Goal: Transaction & Acquisition: Purchase product/service

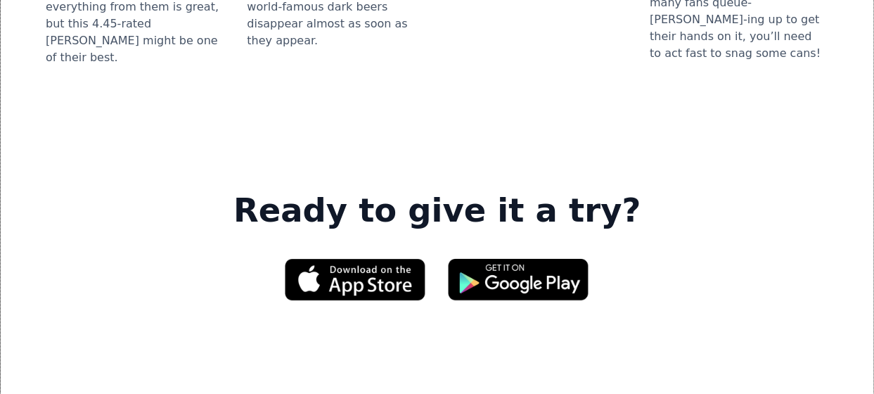
scroll to position [2073, 0]
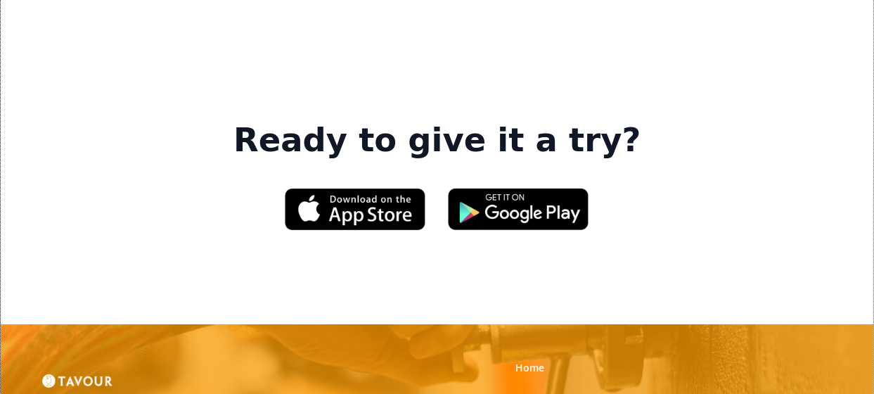
click at [536, 392] on link "Gifts" at bounding box center [526, 399] width 22 height 14
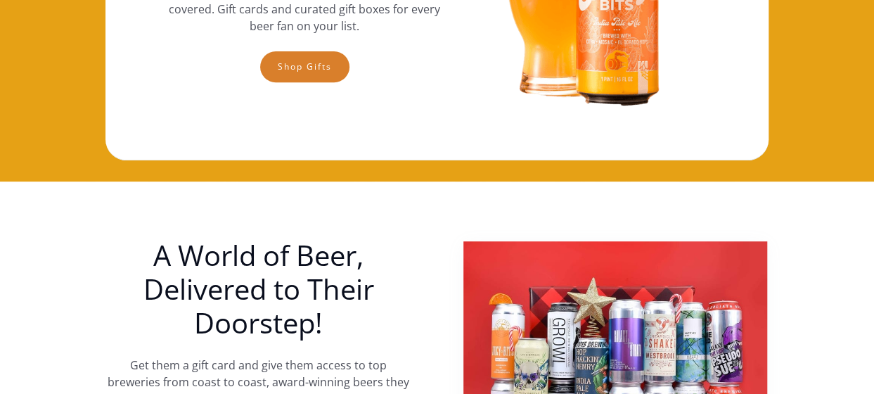
scroll to position [211, 0]
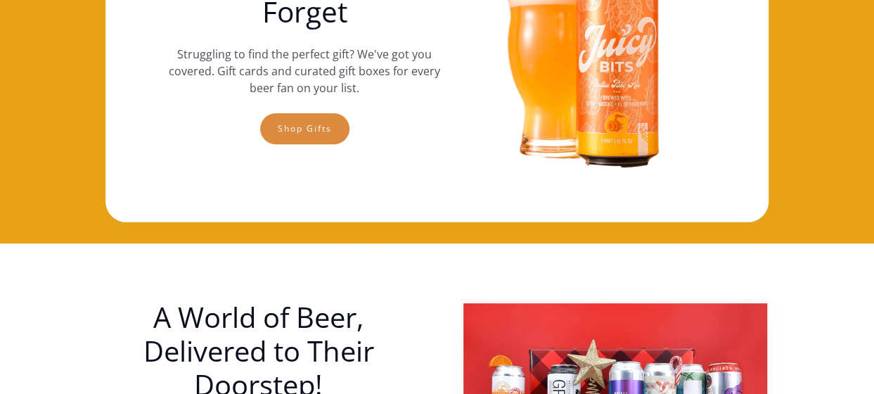
click at [297, 127] on link "Shop gifts" at bounding box center [304, 128] width 89 height 31
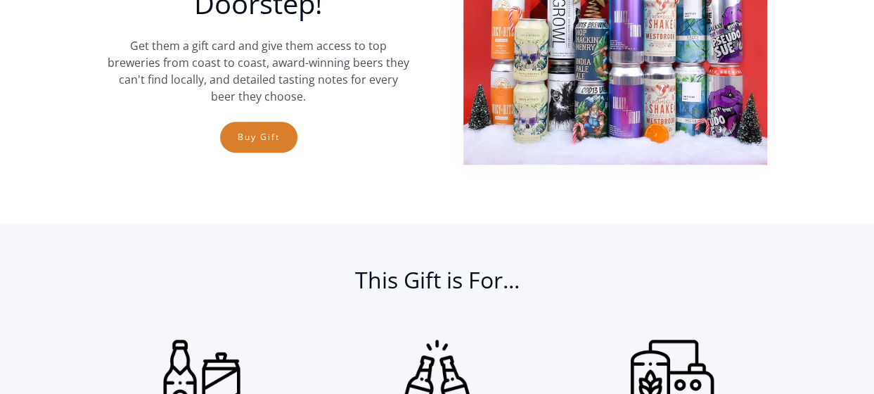
scroll to position [527, 0]
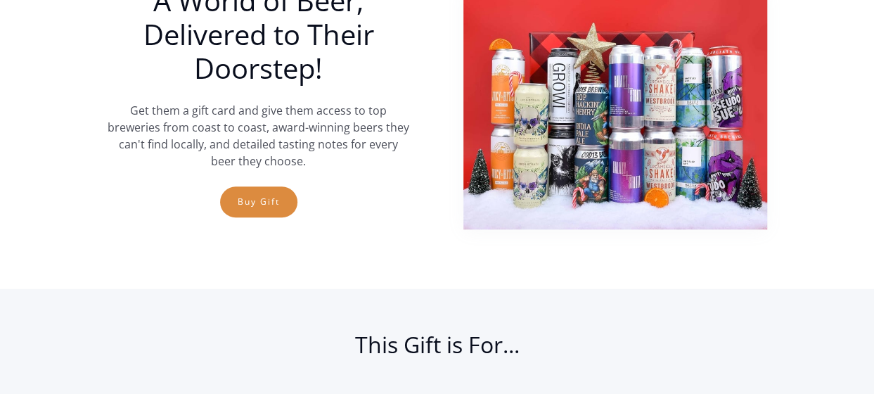
click at [259, 202] on link "Buy Gift" at bounding box center [258, 201] width 77 height 31
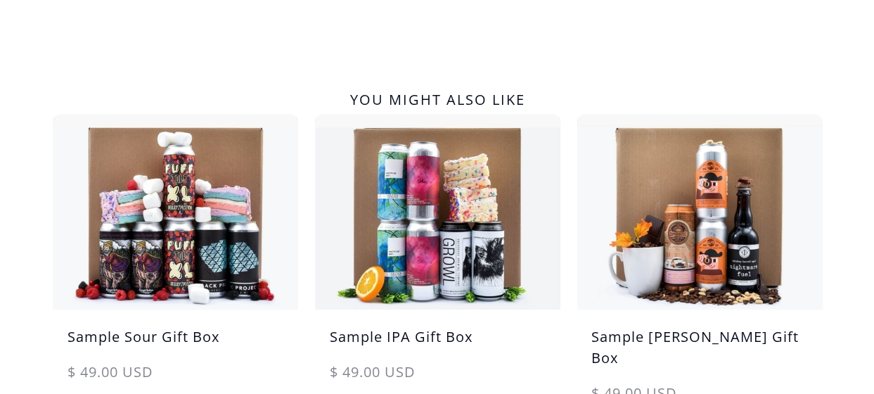
scroll to position [633, 0]
